Goal: Navigation & Orientation: Find specific page/section

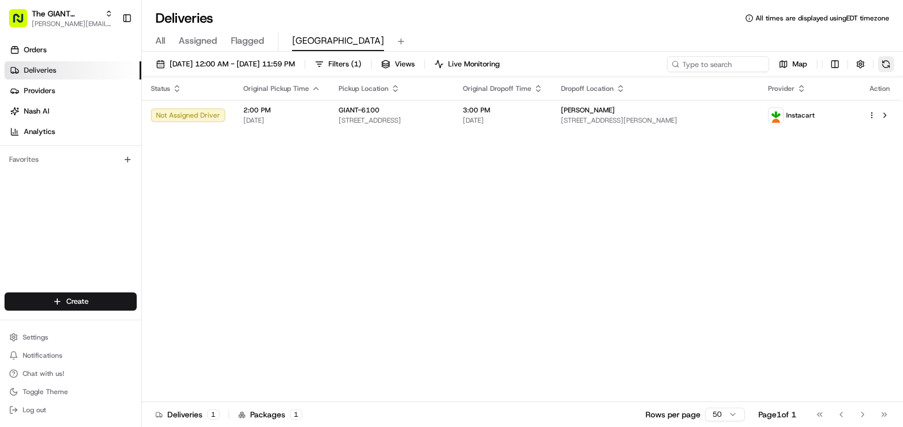
click at [883, 59] on button at bounding box center [886, 64] width 16 height 16
click at [49, 53] on link "Orders" at bounding box center [73, 50] width 137 height 18
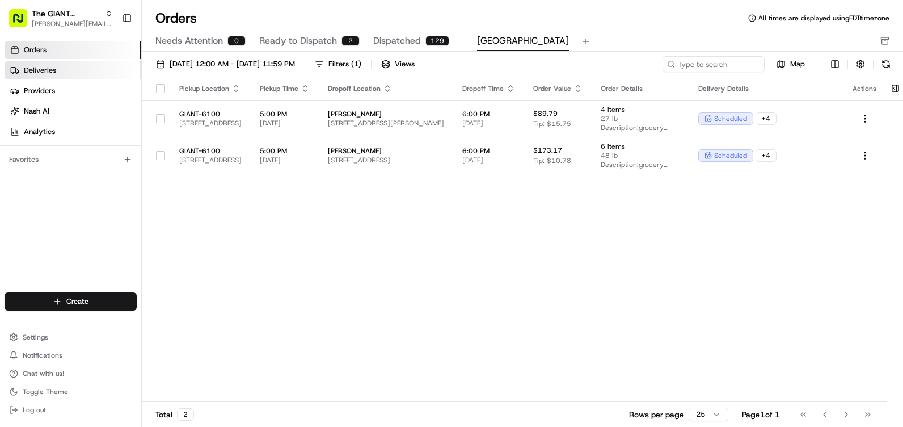
click at [67, 75] on link "Deliveries" at bounding box center [73, 70] width 137 height 18
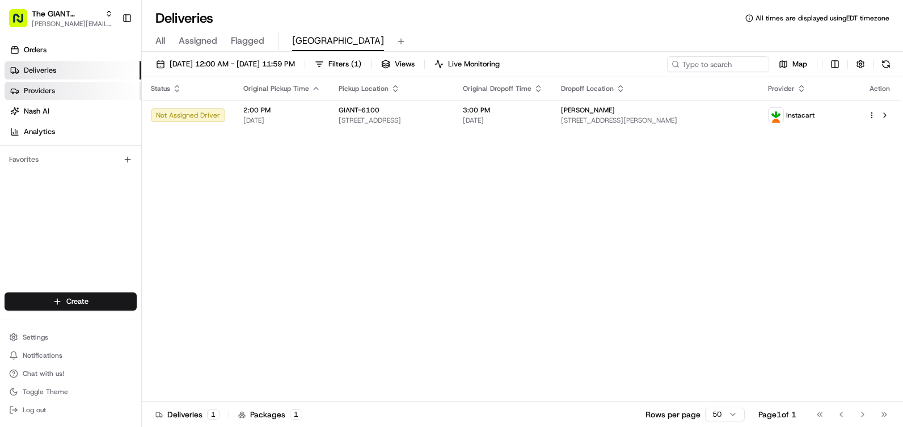
click at [70, 94] on link "Providers" at bounding box center [73, 91] width 137 height 18
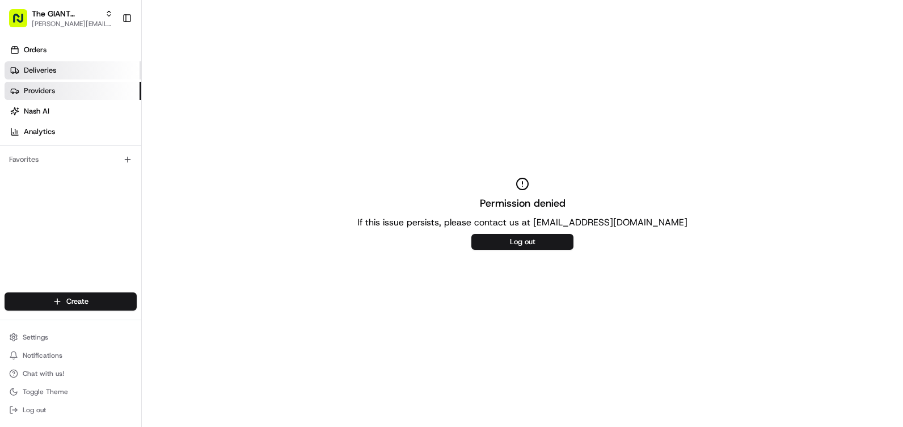
click at [64, 71] on link "Deliveries" at bounding box center [73, 70] width 137 height 18
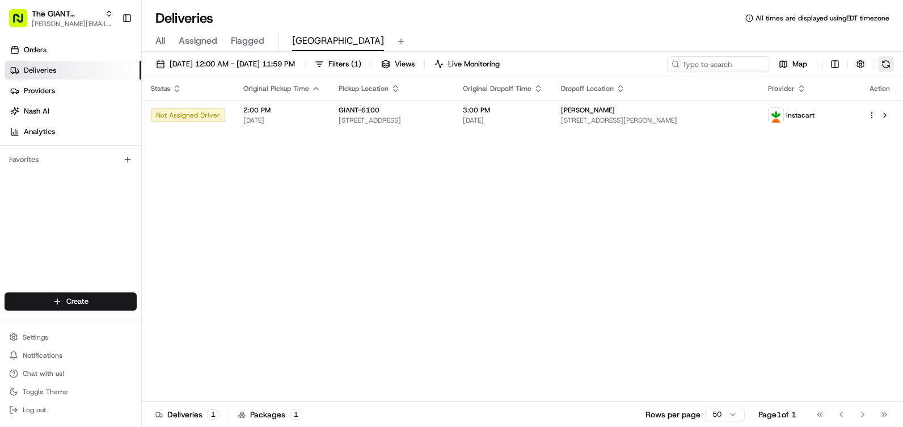
click at [891, 66] on button at bounding box center [886, 64] width 16 height 16
click at [882, 64] on button at bounding box center [886, 64] width 16 height 16
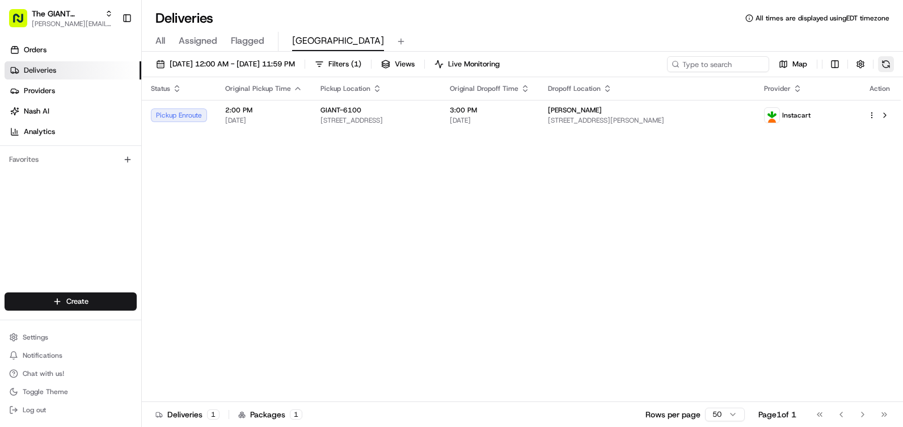
click at [889, 60] on button at bounding box center [886, 64] width 16 height 16
click at [882, 77] on th "Action" at bounding box center [880, 88] width 42 height 23
click at [889, 62] on button at bounding box center [886, 64] width 16 height 16
click at [885, 58] on button at bounding box center [886, 64] width 16 height 16
click at [64, 58] on link "Orders" at bounding box center [73, 50] width 137 height 18
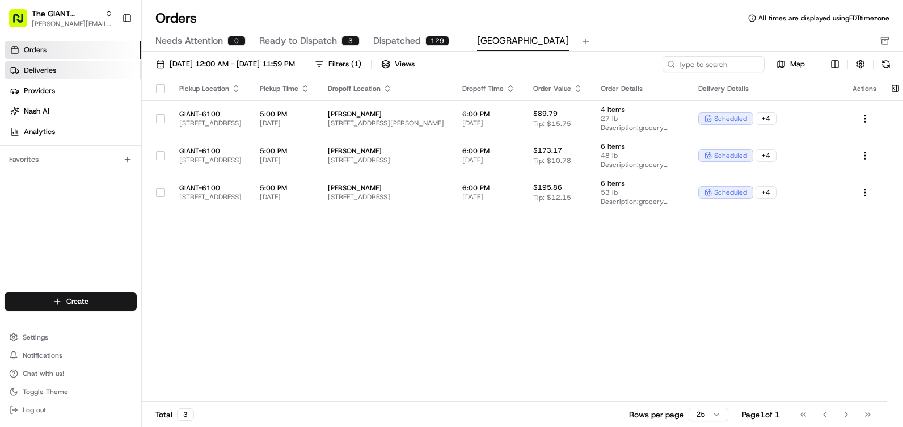
click at [56, 72] on link "Deliveries" at bounding box center [73, 70] width 137 height 18
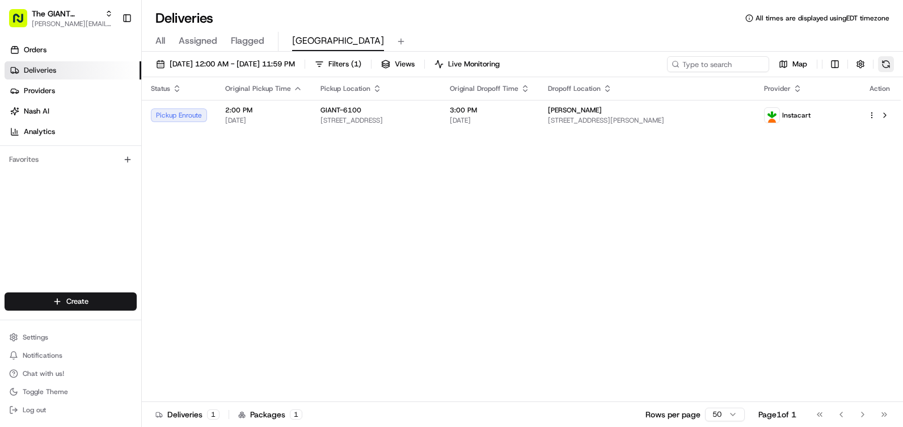
click at [889, 64] on button at bounding box center [886, 64] width 16 height 16
click at [880, 76] on div "[DATE] 12:00 AM - [DATE] 11:59 PM Filters ( 1 ) Views Live Monitoring Map" at bounding box center [522, 66] width 761 height 21
click at [883, 66] on button at bounding box center [886, 64] width 16 height 16
click at [893, 60] on button at bounding box center [886, 64] width 16 height 16
click at [46, 59] on ul "Orders Deliveries Providers [PERSON_NAME] Analytics" at bounding box center [73, 91] width 137 height 100
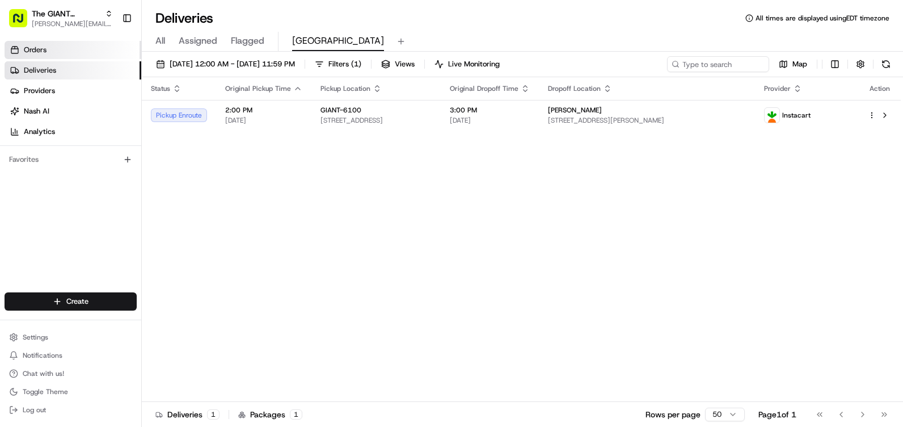
click at [46, 52] on span "Orders" at bounding box center [35, 50] width 23 height 10
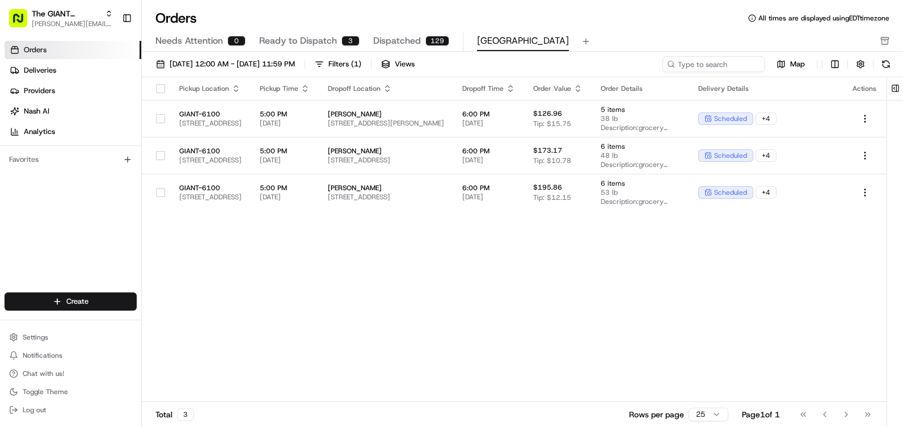
drag, startPoint x: 46, startPoint y: 72, endPoint x: 55, endPoint y: 47, distance: 27.1
click at [46, 73] on span "Deliveries" at bounding box center [40, 70] width 32 height 10
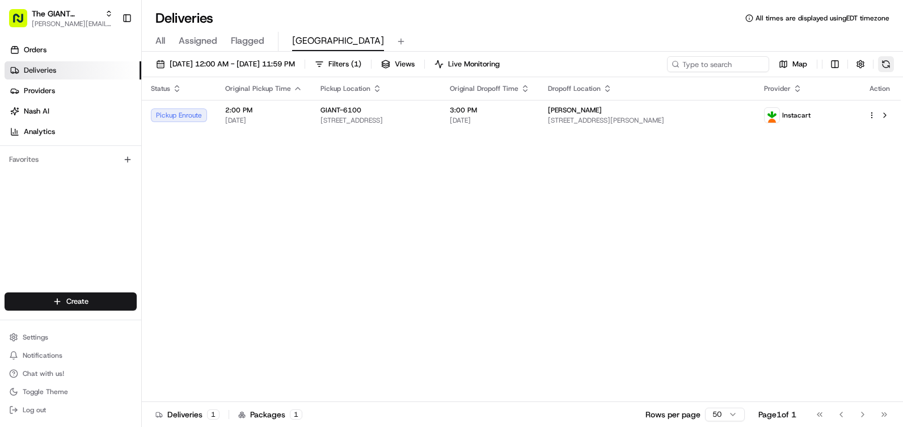
click at [887, 66] on button at bounding box center [886, 64] width 16 height 16
click at [880, 66] on button at bounding box center [886, 64] width 16 height 16
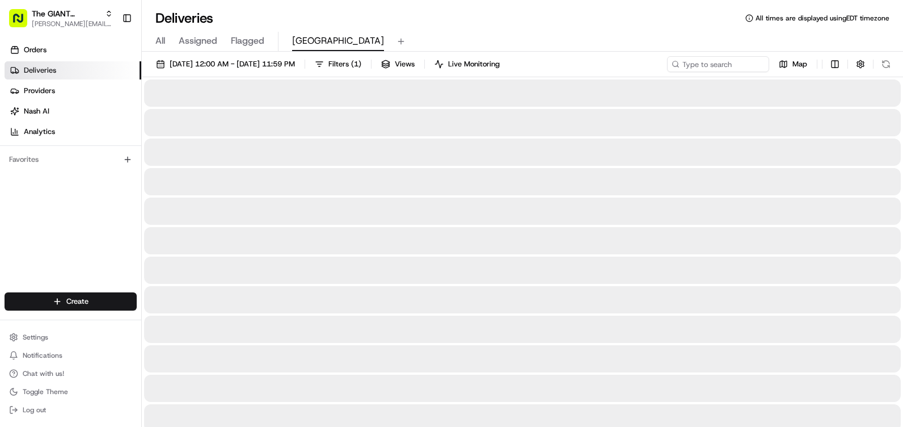
click at [879, 66] on div "Map" at bounding box center [780, 64] width 227 height 16
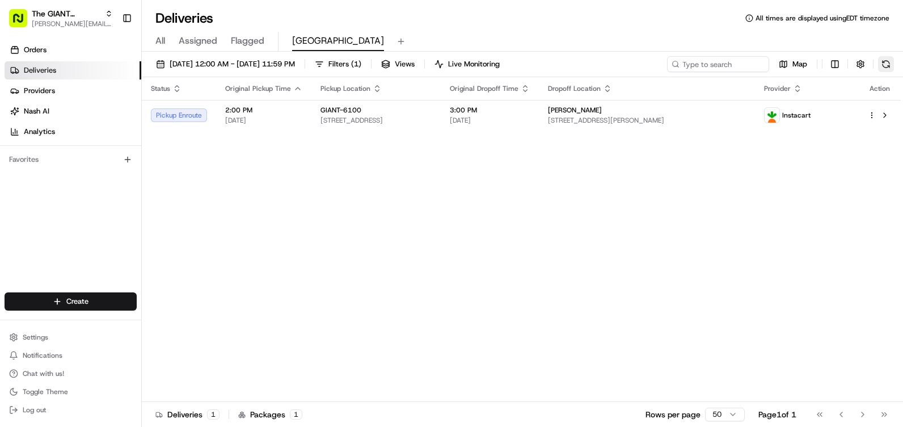
click at [889, 63] on button at bounding box center [886, 64] width 16 height 16
click at [887, 62] on button at bounding box center [886, 64] width 16 height 16
click at [890, 60] on button at bounding box center [886, 64] width 16 height 16
click at [883, 68] on button at bounding box center [886, 64] width 16 height 16
click at [884, 66] on button at bounding box center [886, 64] width 16 height 16
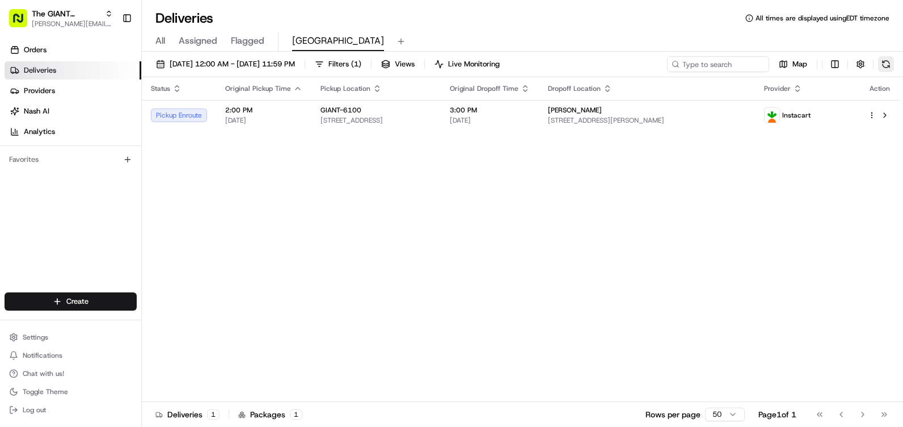
drag, startPoint x: 897, startPoint y: 66, endPoint x: 887, endPoint y: 66, distance: 9.1
click at [889, 66] on div "[DATE] 12:00 AM - [DATE] 11:59 PM Filters ( 1 ) Views Live Monitoring Map" at bounding box center [522, 66] width 761 height 21
click at [887, 66] on button at bounding box center [886, 64] width 16 height 16
click at [48, 57] on link "Orders" at bounding box center [73, 50] width 137 height 18
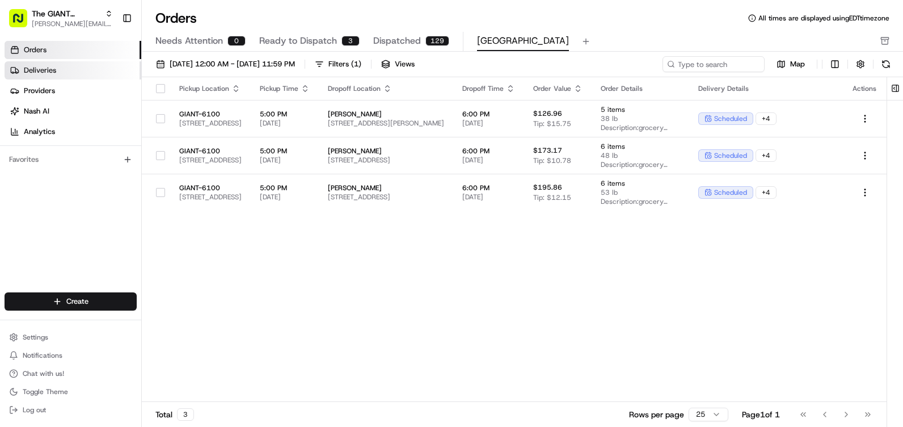
click at [40, 70] on span "Deliveries" at bounding box center [40, 70] width 32 height 10
